Goal: Task Accomplishment & Management: Complete application form

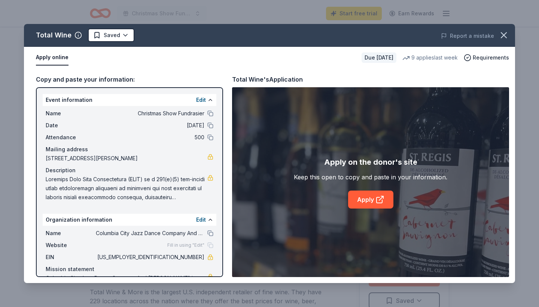
scroll to position [24, 0]
click at [504, 36] on icon "button" at bounding box center [504, 35] width 10 height 10
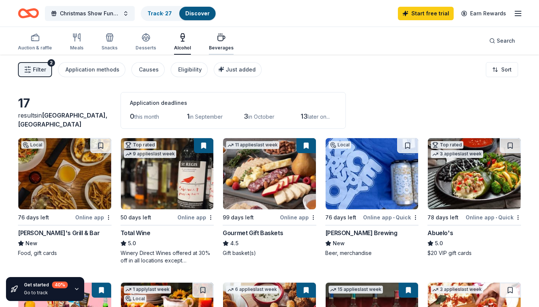
click at [217, 42] on icon "button" at bounding box center [221, 37] width 9 height 9
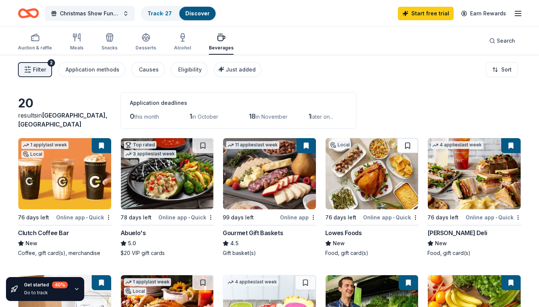
click at [409, 149] on button at bounding box center [407, 145] width 21 height 15
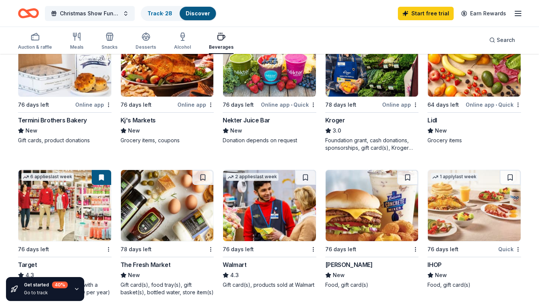
scroll to position [253, 0]
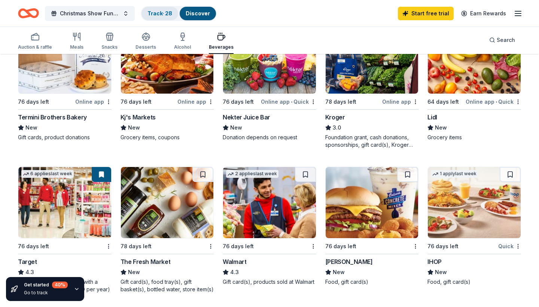
click at [163, 9] on div "Track · 28" at bounding box center [160, 13] width 37 height 13
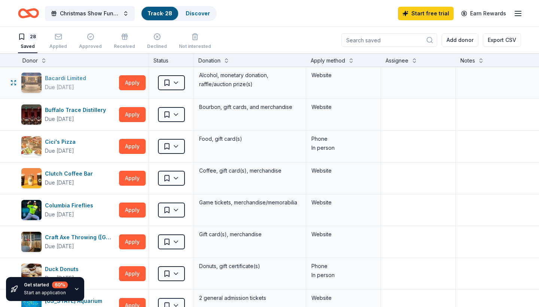
click at [59, 78] on div "Bacardi Limited" at bounding box center [67, 78] width 44 height 9
click at [124, 145] on button "Apply" at bounding box center [132, 146] width 27 height 15
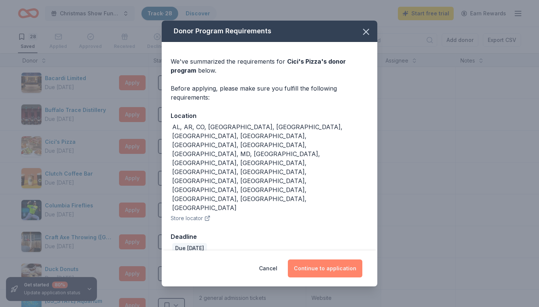
click at [314, 260] on button "Continue to application" at bounding box center [325, 269] width 75 height 18
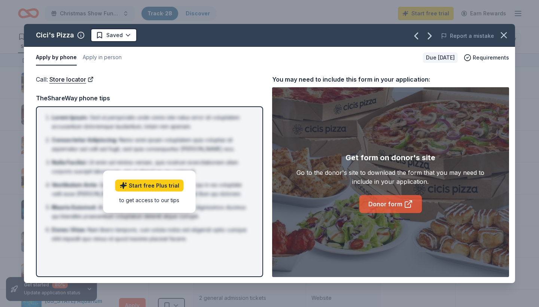
click at [381, 202] on link "Donor form" at bounding box center [391, 204] width 63 height 18
click at [497, 37] on button "button" at bounding box center [504, 35] width 16 height 16
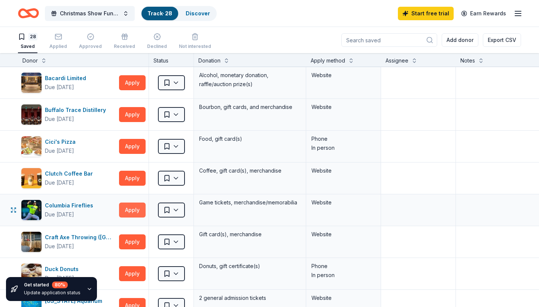
click at [134, 212] on button "Apply" at bounding box center [132, 210] width 27 height 15
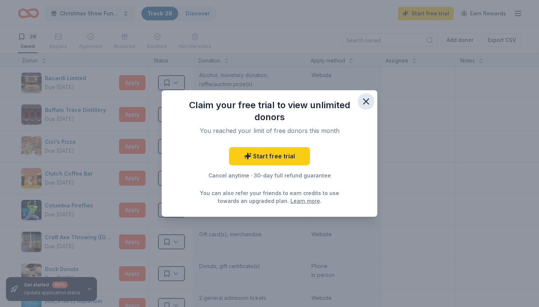
click at [364, 102] on icon "button" at bounding box center [366, 101] width 10 height 10
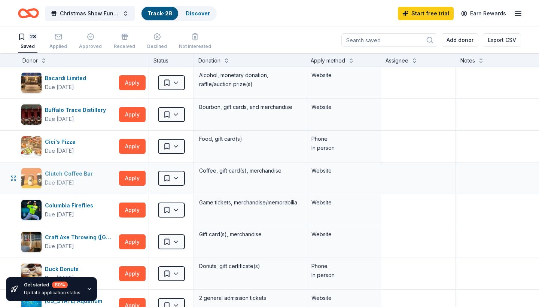
click at [87, 171] on div "Clutch Coffee Bar" at bounding box center [70, 173] width 51 height 9
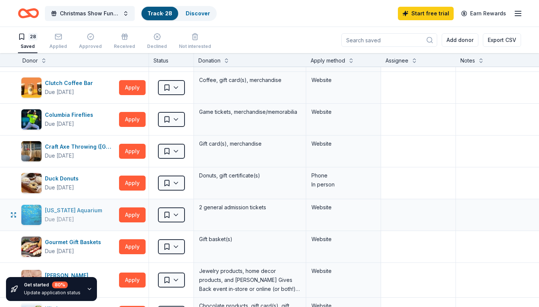
scroll to position [93, 0]
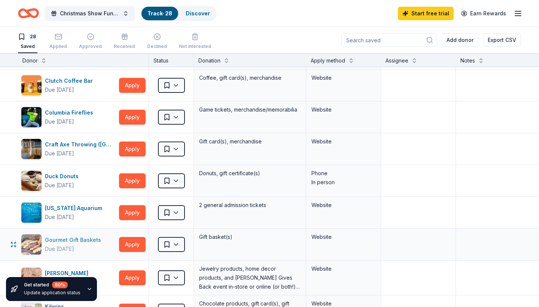
click at [88, 242] on div "Gourmet Gift Baskets" at bounding box center [74, 240] width 59 height 9
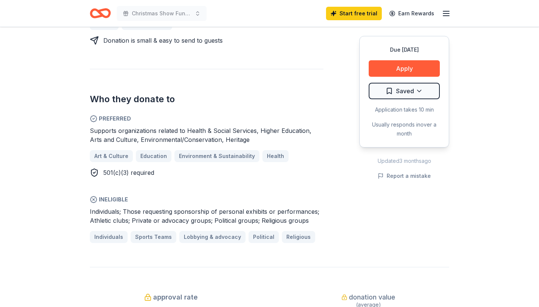
scroll to position [391, 0]
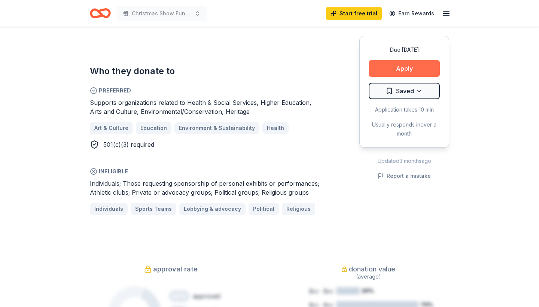
click at [404, 63] on button "Apply" at bounding box center [404, 68] width 71 height 16
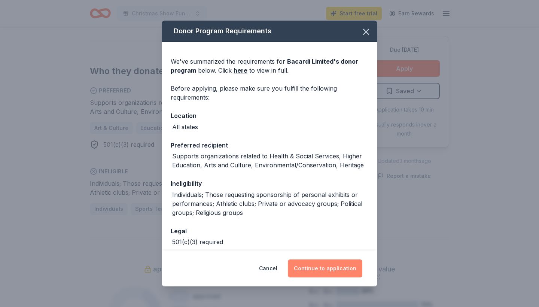
click at [339, 263] on button "Continue to application" at bounding box center [325, 269] width 75 height 18
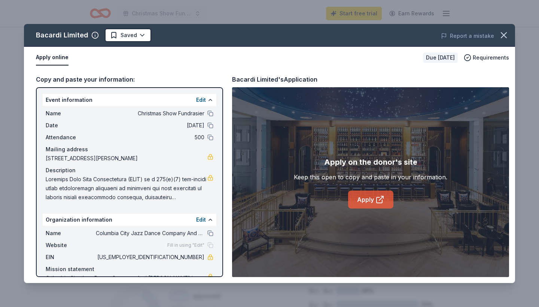
click at [367, 204] on link "Apply" at bounding box center [370, 200] width 45 height 18
click at [502, 36] on icon "button" at bounding box center [504, 35] width 10 height 10
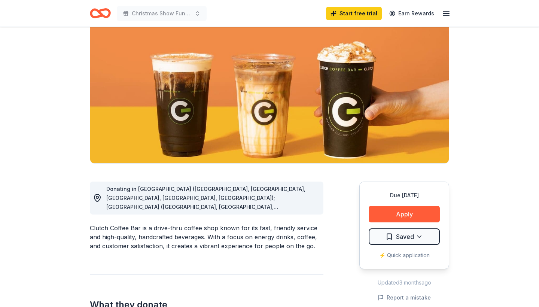
scroll to position [70, 0]
